Goal: Task Accomplishment & Management: Manage account settings

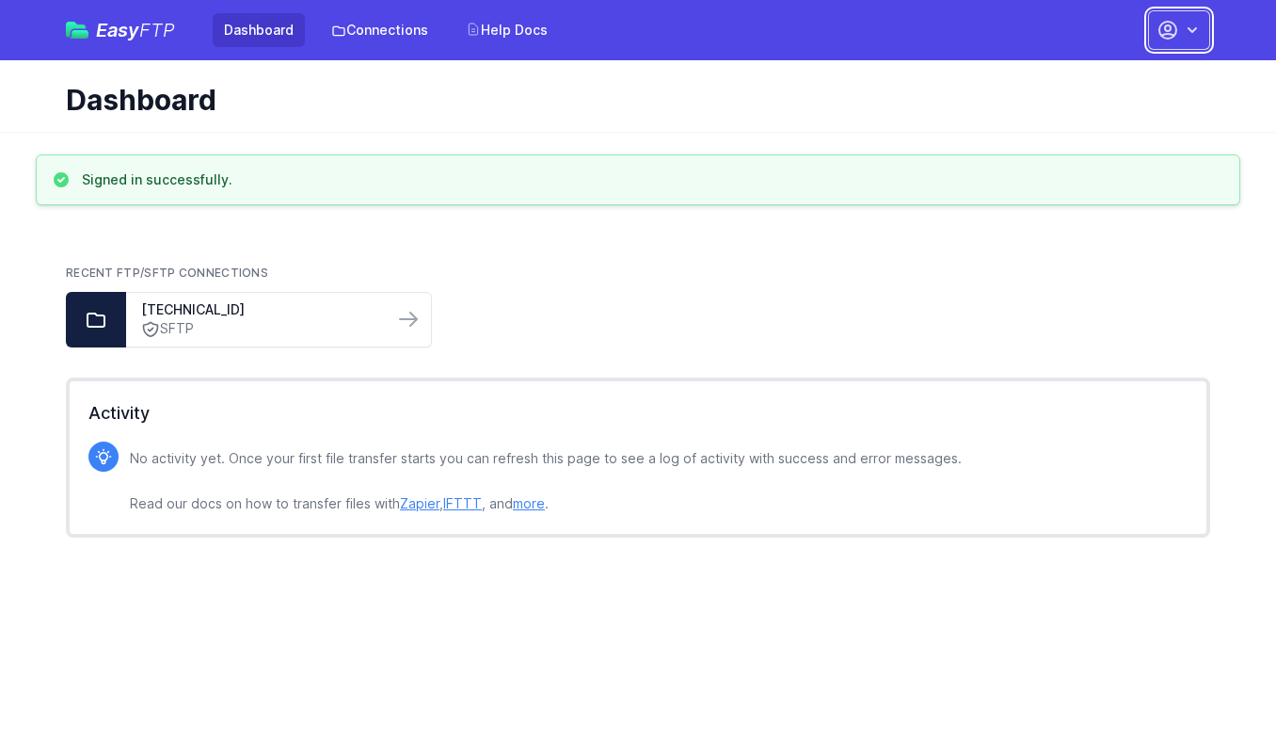
click at [1194, 31] on icon "button" at bounding box center [1192, 30] width 9 height 6
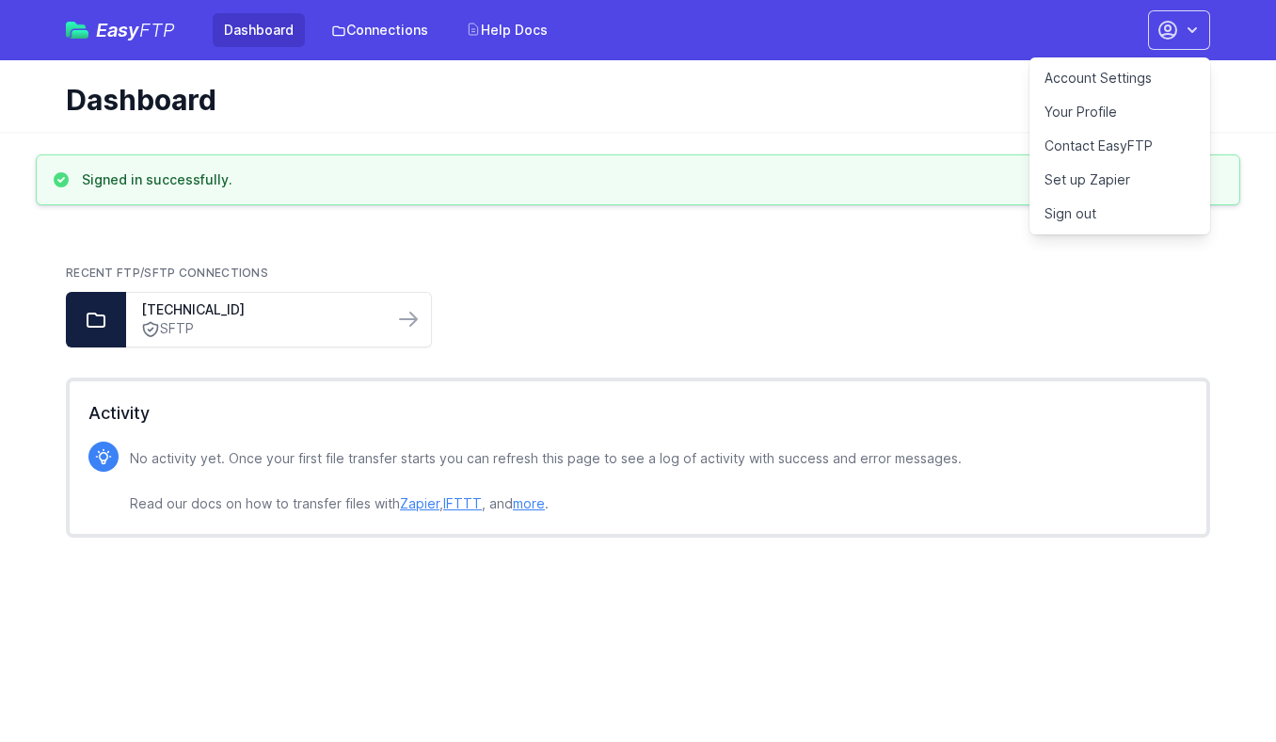
click at [1114, 81] on link "Account Settings" at bounding box center [1120, 78] width 181 height 34
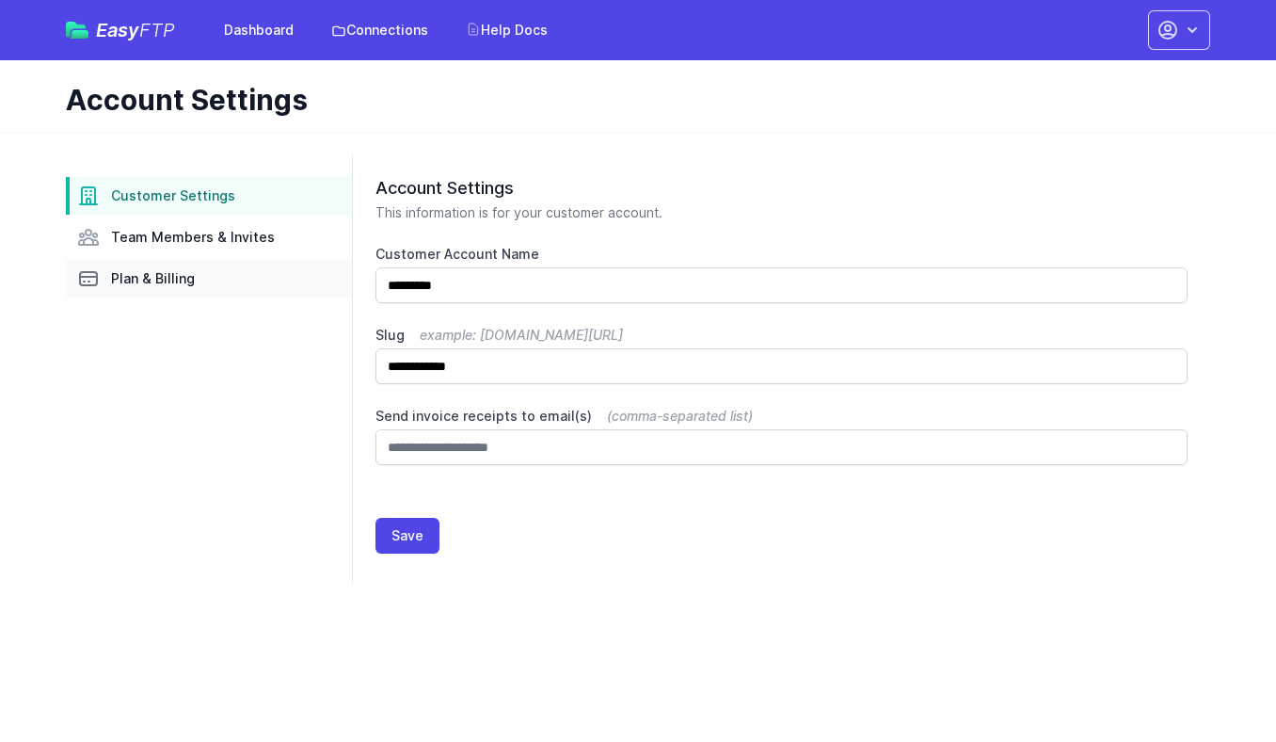
click at [145, 281] on span "Plan & Billing" at bounding box center [153, 278] width 84 height 19
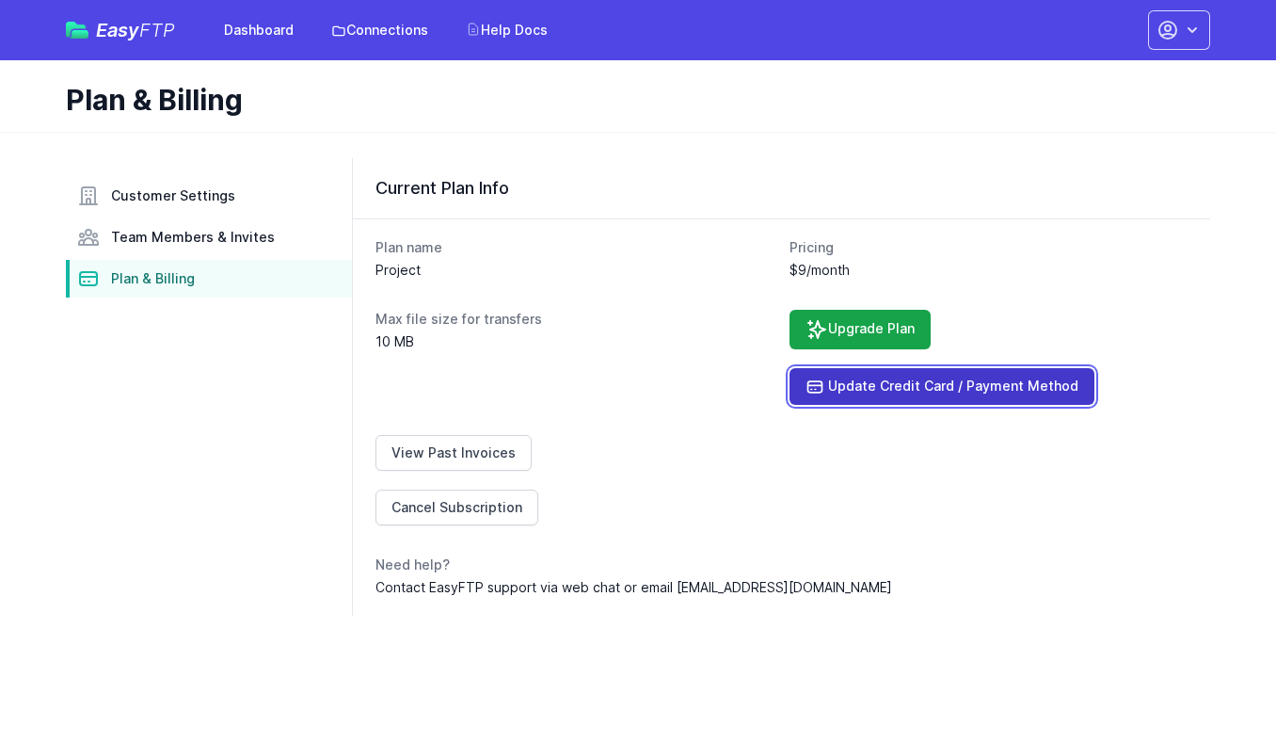
click at [874, 393] on link "Update Credit Card / Payment Method" at bounding box center [942, 386] width 305 height 37
